Goal: Task Accomplishment & Management: Manage account settings

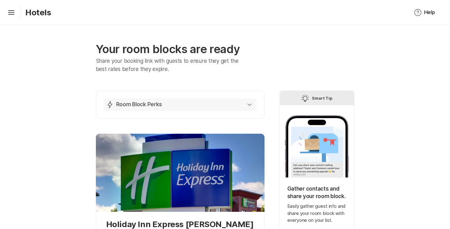
click at [244, 107] on div "Lightning Bolt Room Block Perks" at bounding box center [178, 104] width 145 height 7
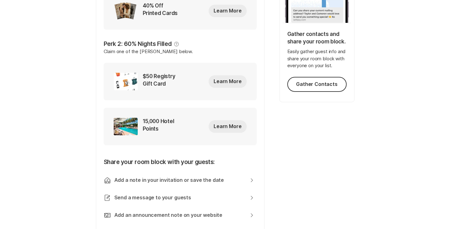
scroll to position [228, 0]
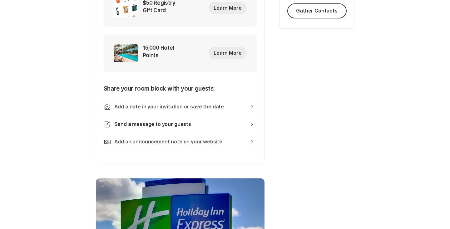
click at [187, 122] on link "Send a message to your guests Chevron Right Square" at bounding box center [184, 124] width 140 height 7
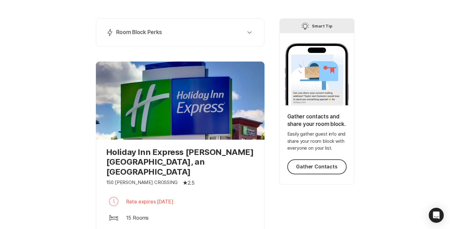
scroll to position [80, 0]
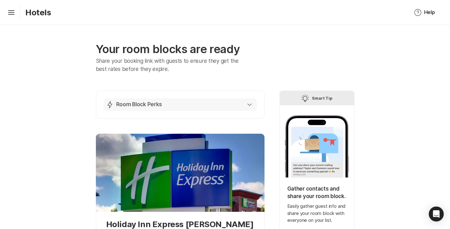
click at [249, 109] on button "Lightning Bolt Room Block Perks" at bounding box center [180, 104] width 153 height 12
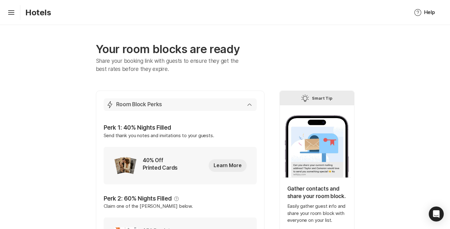
click at [247, 108] on div "Lightning Bolt Room Block Perks" at bounding box center [178, 104] width 145 height 7
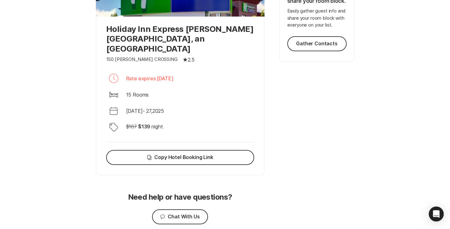
scroll to position [213, 0]
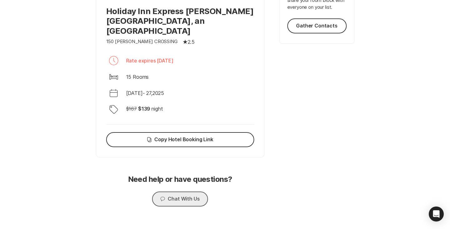
click at [170, 191] on button "Chat Chat With Us" at bounding box center [180, 198] width 56 height 15
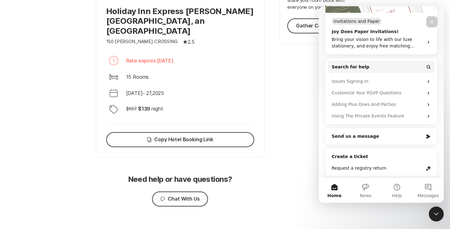
scroll to position [113, 0]
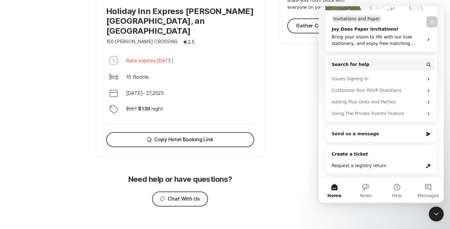
click at [368, 136] on div "Send us a message" at bounding box center [376, 133] width 91 height 7
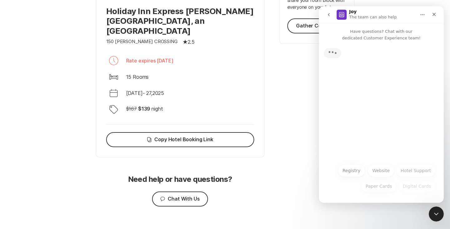
scroll to position [0, 0]
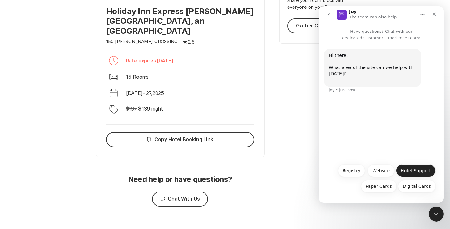
click at [410, 168] on button "Hotel Support" at bounding box center [416, 170] width 40 height 12
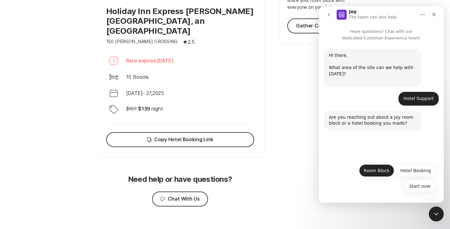
click at [382, 170] on button "Room Block" at bounding box center [376, 170] width 35 height 12
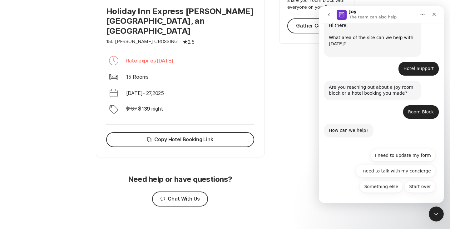
scroll to position [30, 0]
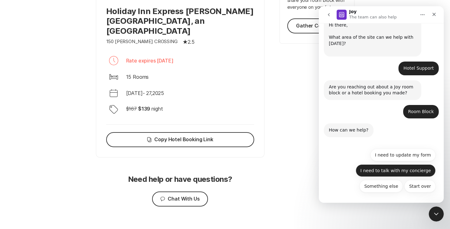
click at [382, 169] on button "I need to talk with my concierge" at bounding box center [395, 170] width 80 height 12
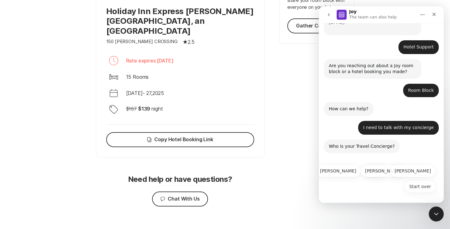
scroll to position [52, 0]
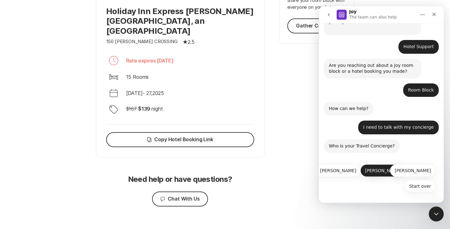
click at [399, 171] on button "Jen" at bounding box center [383, 170] width 46 height 12
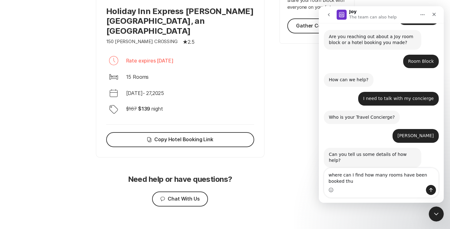
scroll to position [87, 0]
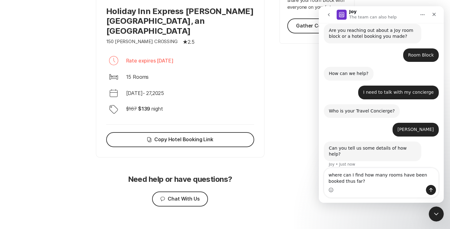
type textarea "where can I find how many rooms have been booked thus far?"
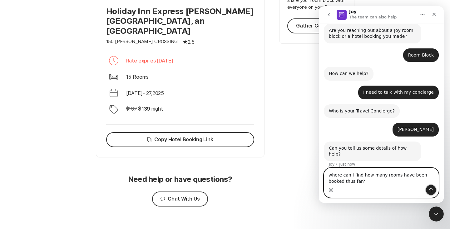
click at [429, 189] on icon "Send a message…" at bounding box center [430, 190] width 3 height 4
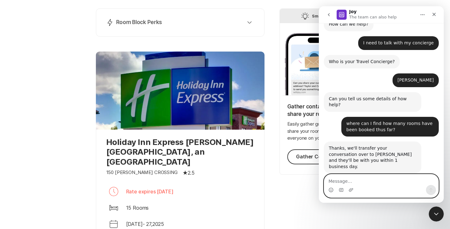
scroll to position [42, 0]
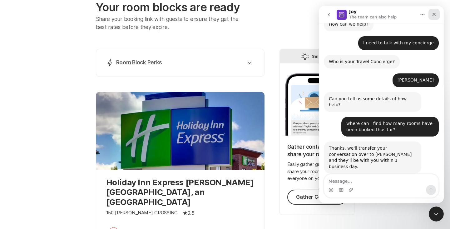
click at [435, 14] on icon "Close" at bounding box center [433, 14] width 5 height 5
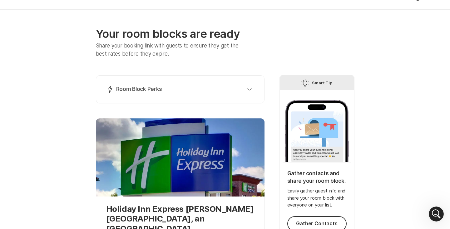
scroll to position [136, 0]
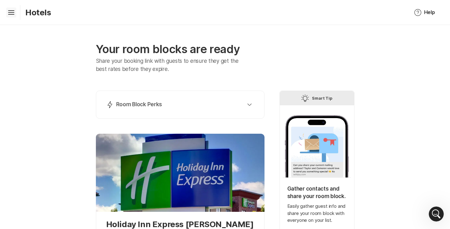
click at [8, 14] on icon "Hamburger" at bounding box center [11, 12] width 10 height 10
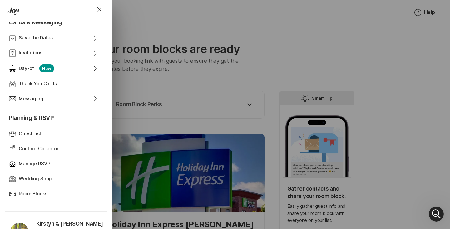
scroll to position [197, 0]
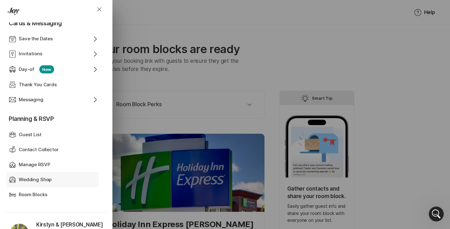
click at [22, 181] on p "Wedding Shop" at bounding box center [35, 179] width 33 height 7
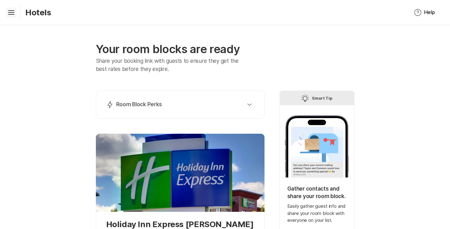
click at [12, 14] on icon "Hamburger" at bounding box center [11, 12] width 10 height 10
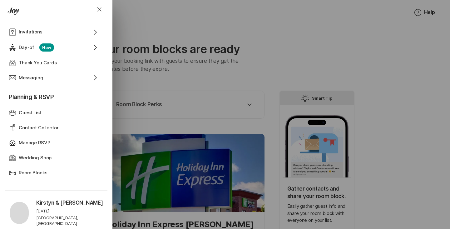
scroll to position [278, 0]
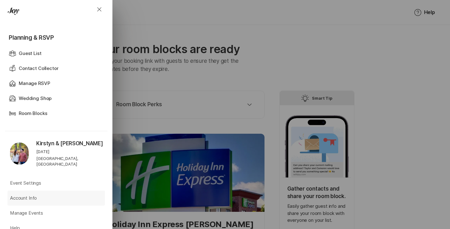
click at [20, 194] on p "Account Info" at bounding box center [23, 197] width 27 height 7
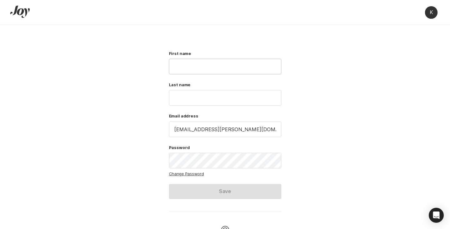
click at [206, 59] on div at bounding box center [225, 67] width 112 height 16
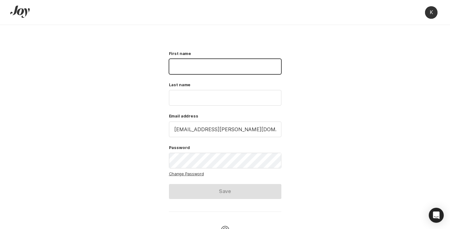
click at [200, 67] on input "text" at bounding box center [225, 66] width 112 height 15
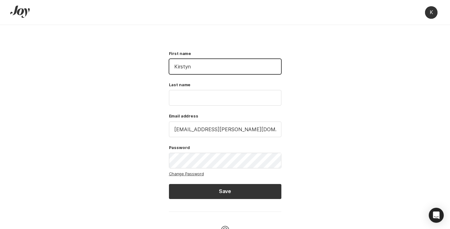
type input "Kirstyn"
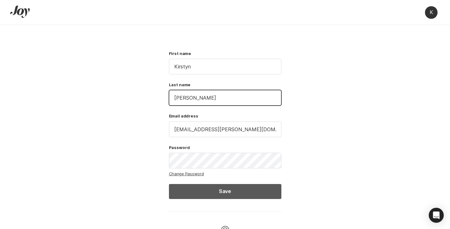
type input "Schaefer"
click at [250, 189] on button "Save" at bounding box center [225, 191] width 112 height 15
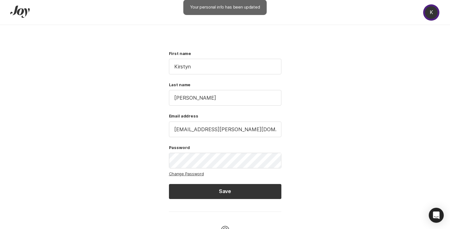
click at [434, 17] on div "k" at bounding box center [431, 12] width 12 height 12
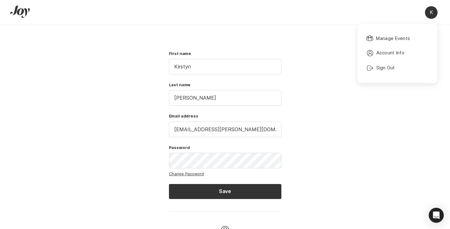
click at [53, 19] on div "k Manage Events Profile Account Info Log Out Sign Out" at bounding box center [225, 12] width 450 height 25
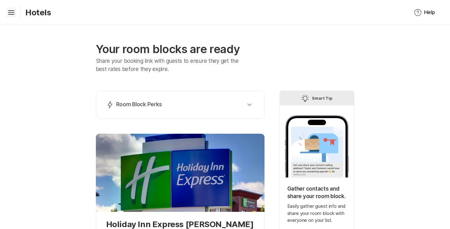
click at [8, 14] on icon at bounding box center [11, 14] width 6 height 1
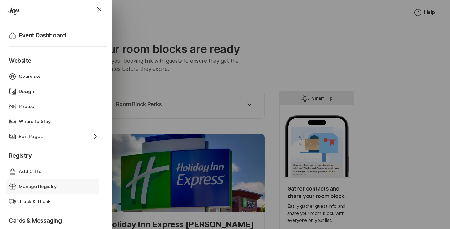
click at [33, 187] on p "Manage Registry" at bounding box center [38, 186] width 38 height 7
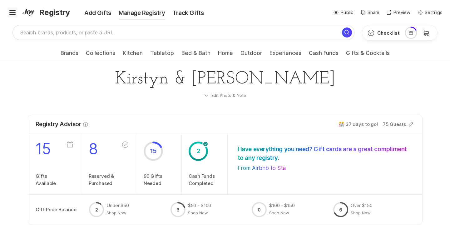
click at [13, 15] on icon "Hamburger" at bounding box center [12, 12] width 10 height 10
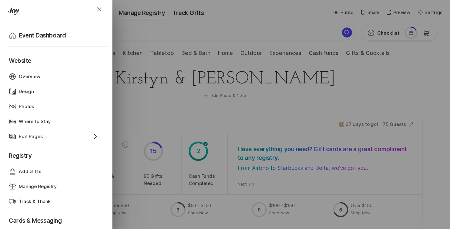
click at [100, 9] on icon "Close" at bounding box center [98, 9] width 7 height 7
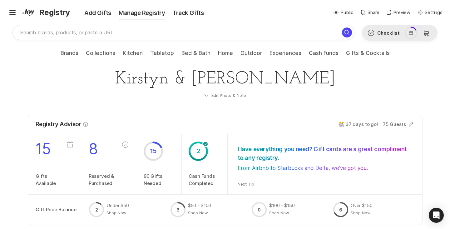
click at [417, 35] on div at bounding box center [411, 33] width 15 height 12
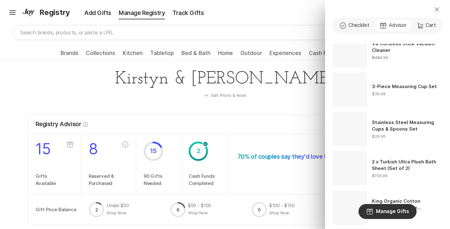
scroll to position [380, 0]
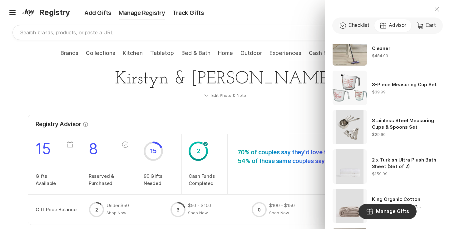
click at [436, 14] on button "Close" at bounding box center [436, 9] width 22 height 15
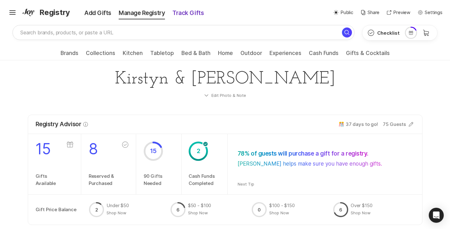
click at [190, 14] on div "Track Gifts" at bounding box center [187, 13] width 39 height 9
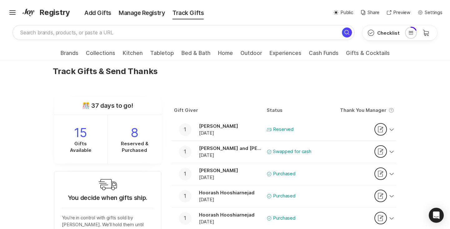
scroll to position [13, 0]
click at [392, 151] on icon "button" at bounding box center [391, 151] width 4 height 2
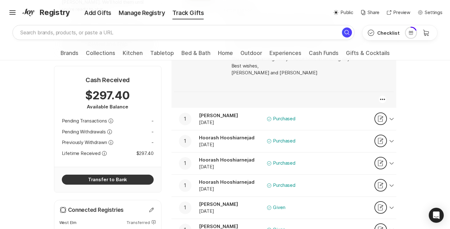
scroll to position [238, 0]
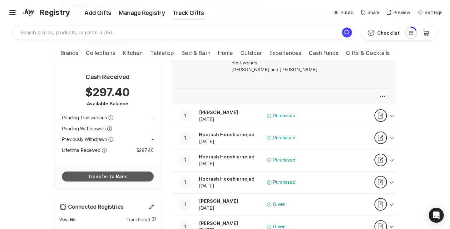
click at [92, 171] on button "Transfer to Bank" at bounding box center [108, 176] width 92 height 10
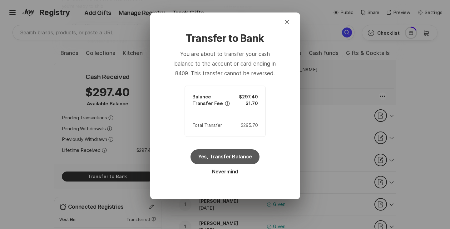
click at [219, 157] on button "Yes, Transfer Balance" at bounding box center [224, 156] width 69 height 15
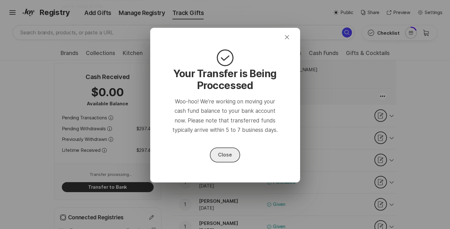
click at [223, 155] on button "Close" at bounding box center [225, 154] width 30 height 15
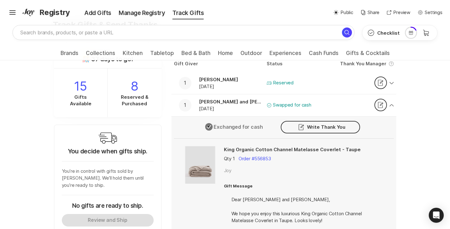
scroll to position [58, 0]
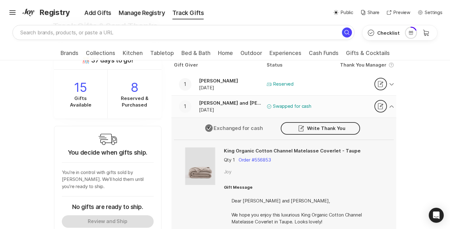
click at [391, 106] on icon "button" at bounding box center [391, 106] width 4 height 2
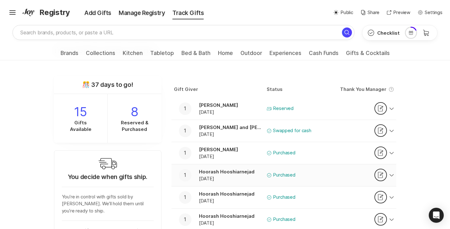
scroll to position [0, 0]
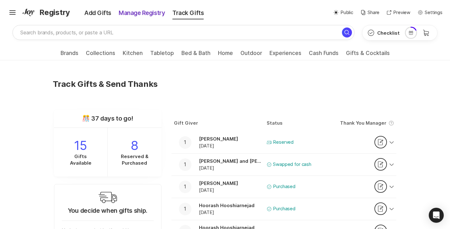
click at [144, 16] on div "Manage Registry" at bounding box center [142, 13] width 54 height 9
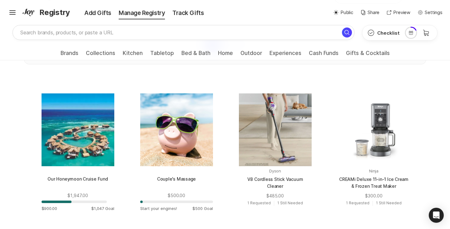
scroll to position [326, 0]
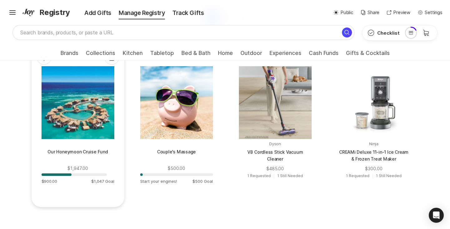
click at [98, 153] on p "Our Honeymoon Cruise Fund" at bounding box center [77, 155] width 73 height 15
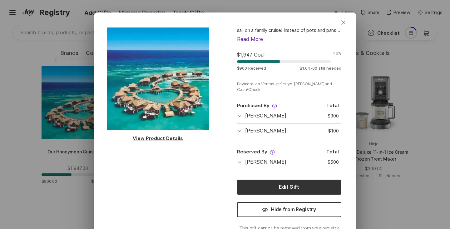
scroll to position [48, 0]
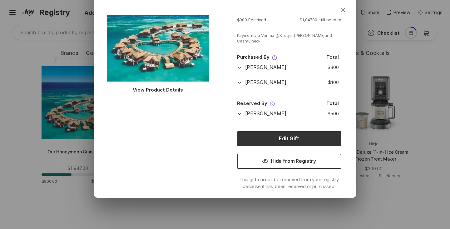
click at [241, 114] on icon at bounding box center [239, 113] width 5 height 5
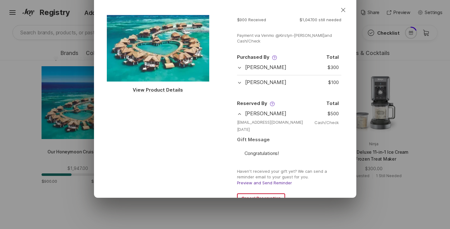
click at [239, 113] on icon at bounding box center [239, 113] width 5 height 5
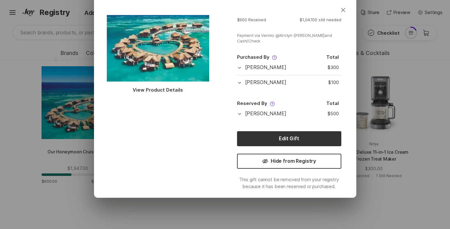
click at [239, 83] on icon at bounding box center [239, 83] width 3 height 2
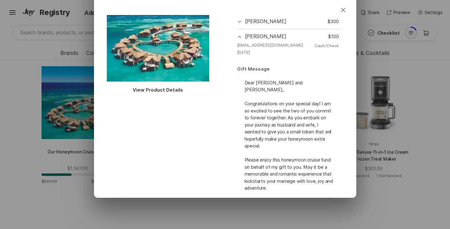
scroll to position [76, 0]
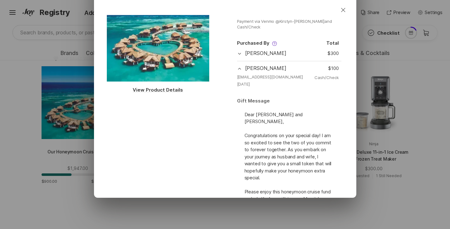
click at [237, 68] on icon at bounding box center [239, 68] width 5 height 5
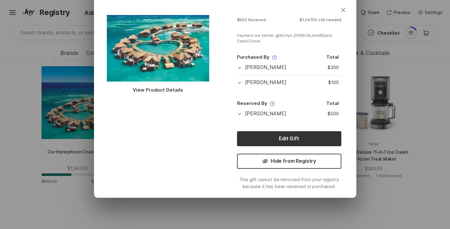
click at [240, 66] on icon at bounding box center [239, 67] width 5 height 5
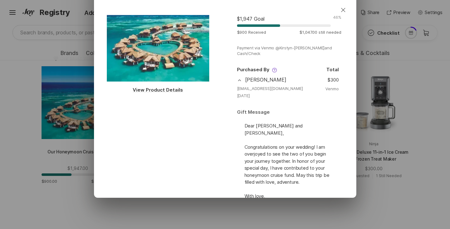
scroll to position [47, 0]
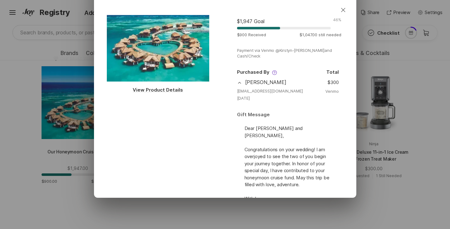
click at [237, 82] on icon at bounding box center [239, 82] width 5 height 5
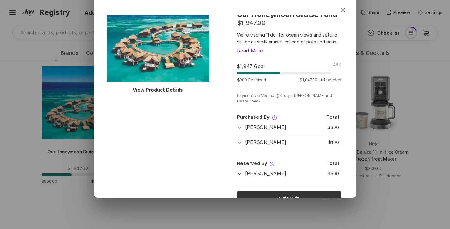
scroll to position [0, 0]
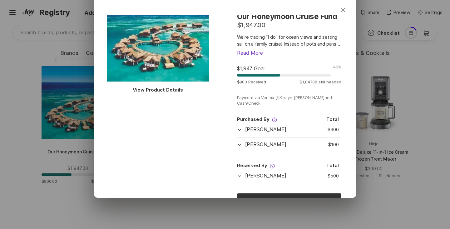
click at [245, 51] on button "Read More" at bounding box center [250, 53] width 26 height 6
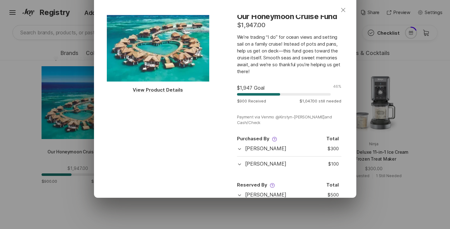
click at [343, 8] on icon "Close" at bounding box center [342, 9] width 7 height 7
